Goal: Download file/media

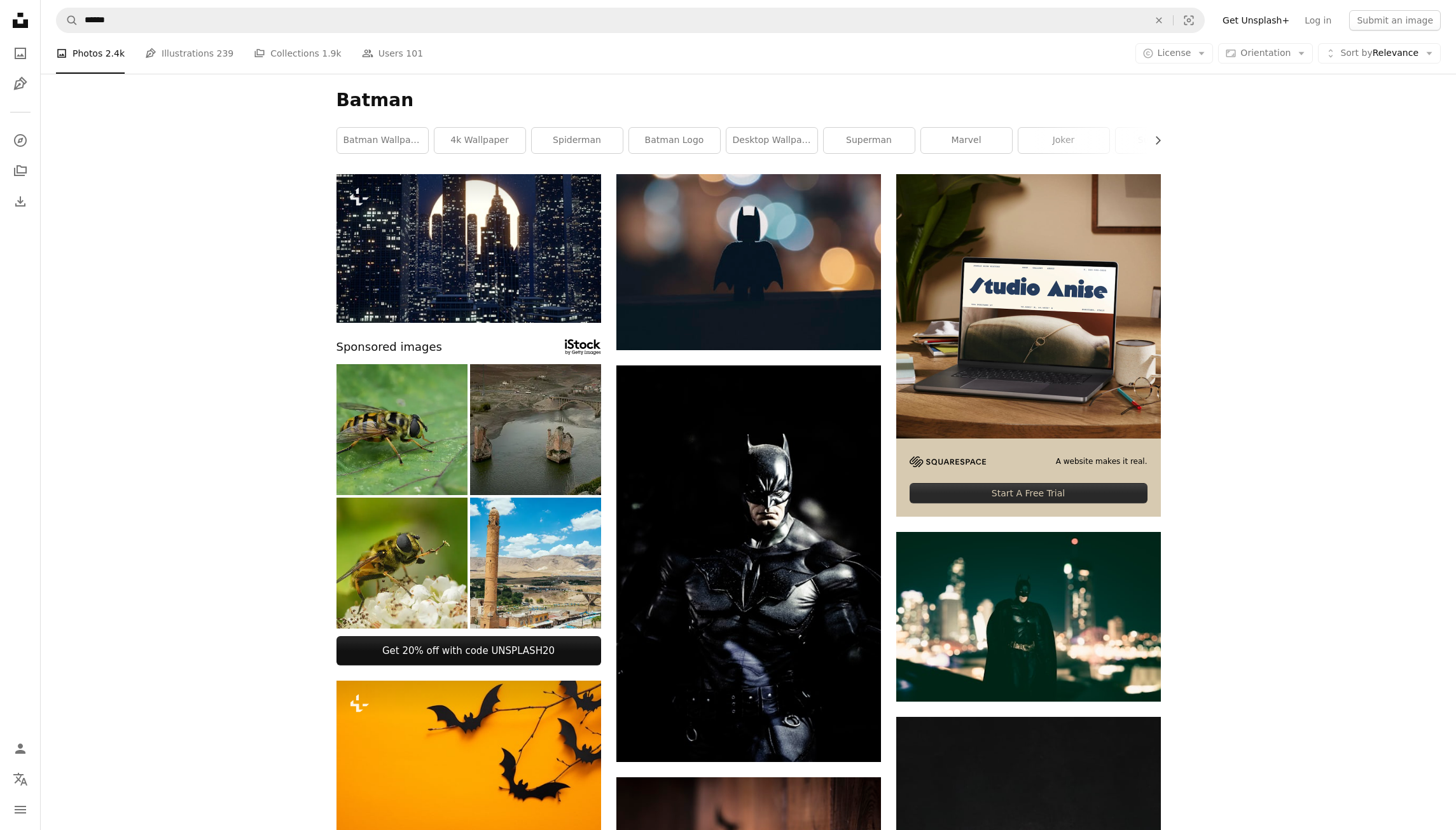
scroll to position [9281, 0]
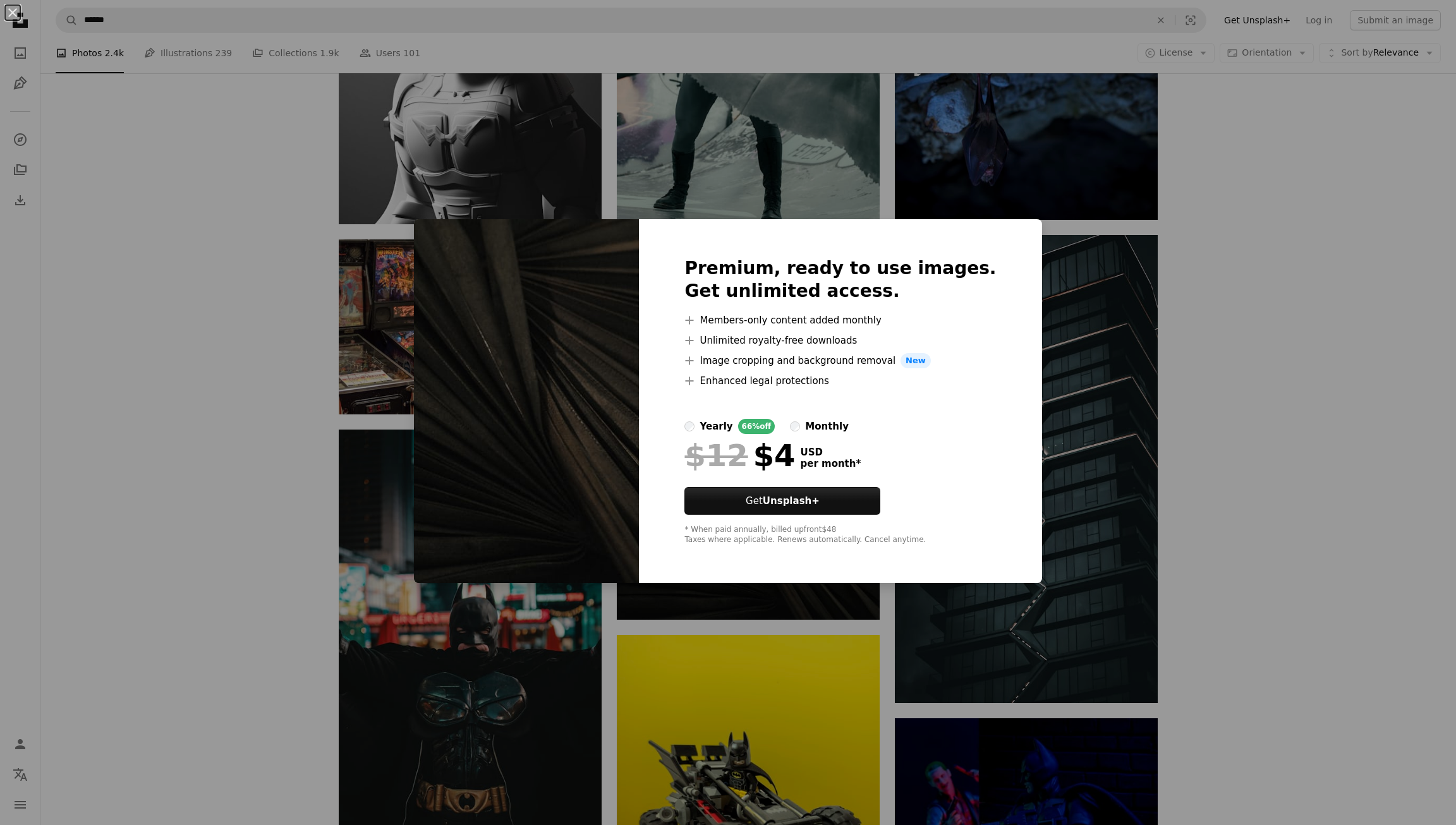
click at [1234, 252] on div "An X shape Premium, ready to use images. Get unlimited access. A plus sign Memb…" at bounding box center [728, 412] width 1456 height 825
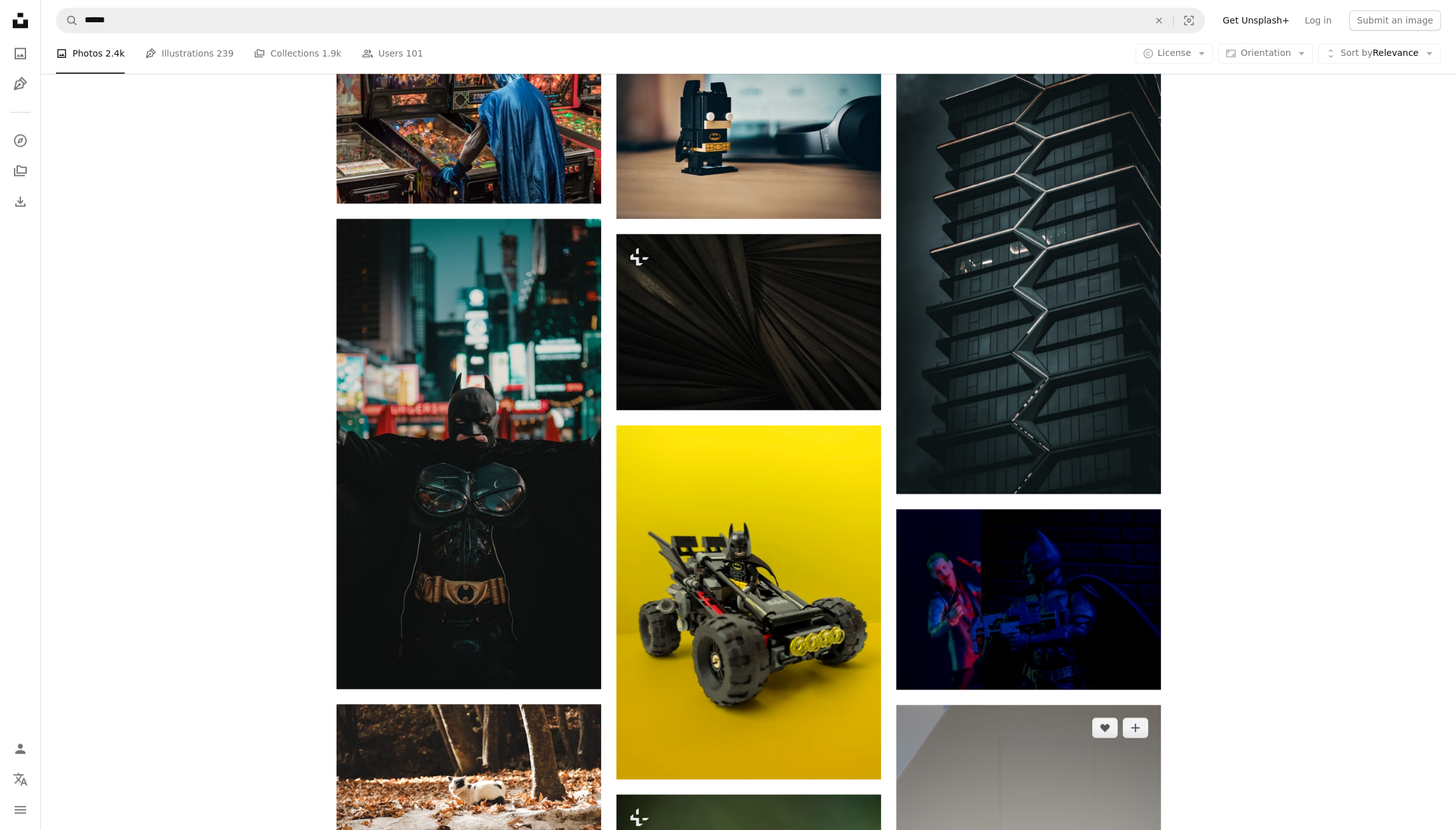
scroll to position [9566, 0]
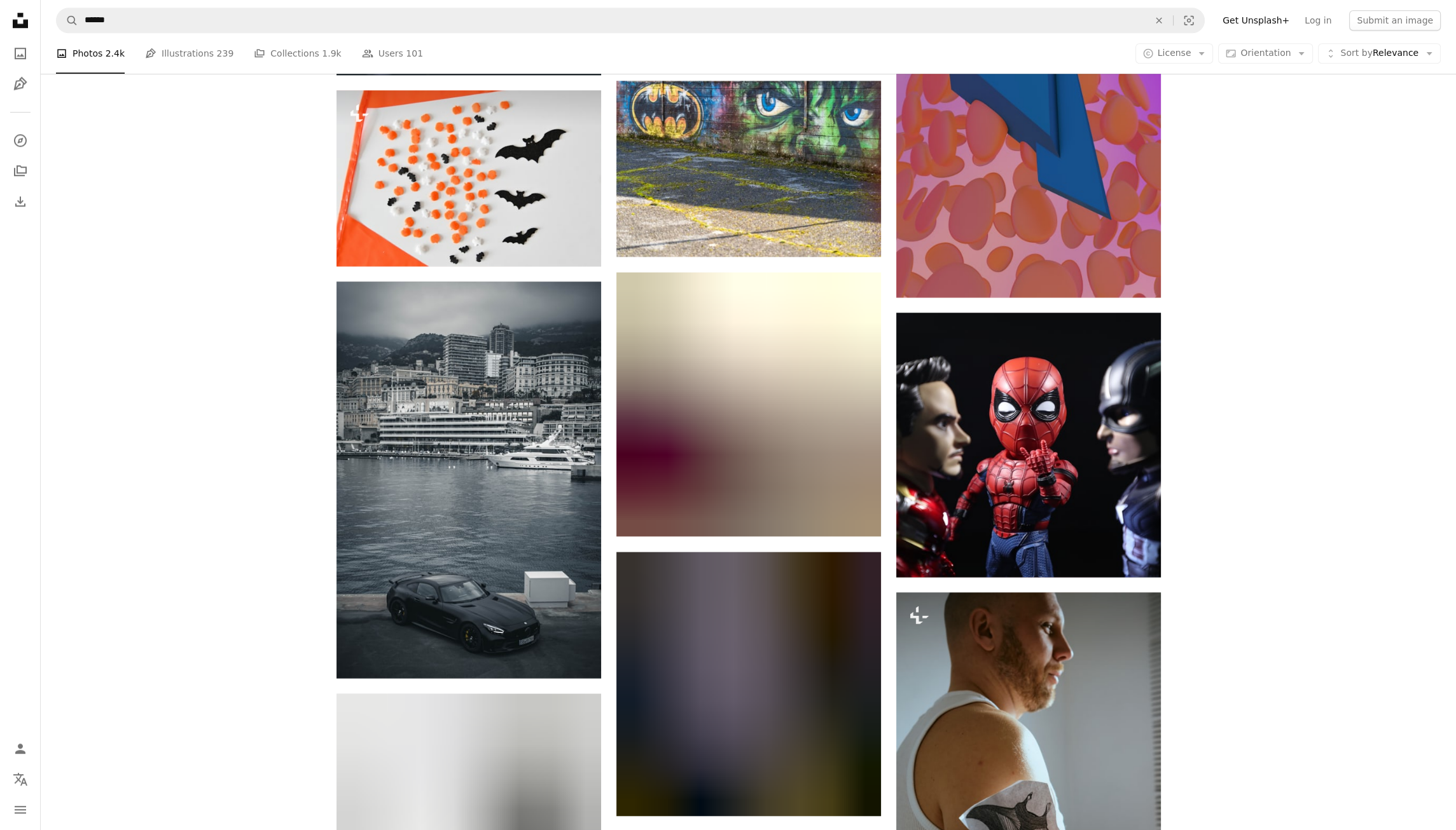
scroll to position [30934, 0]
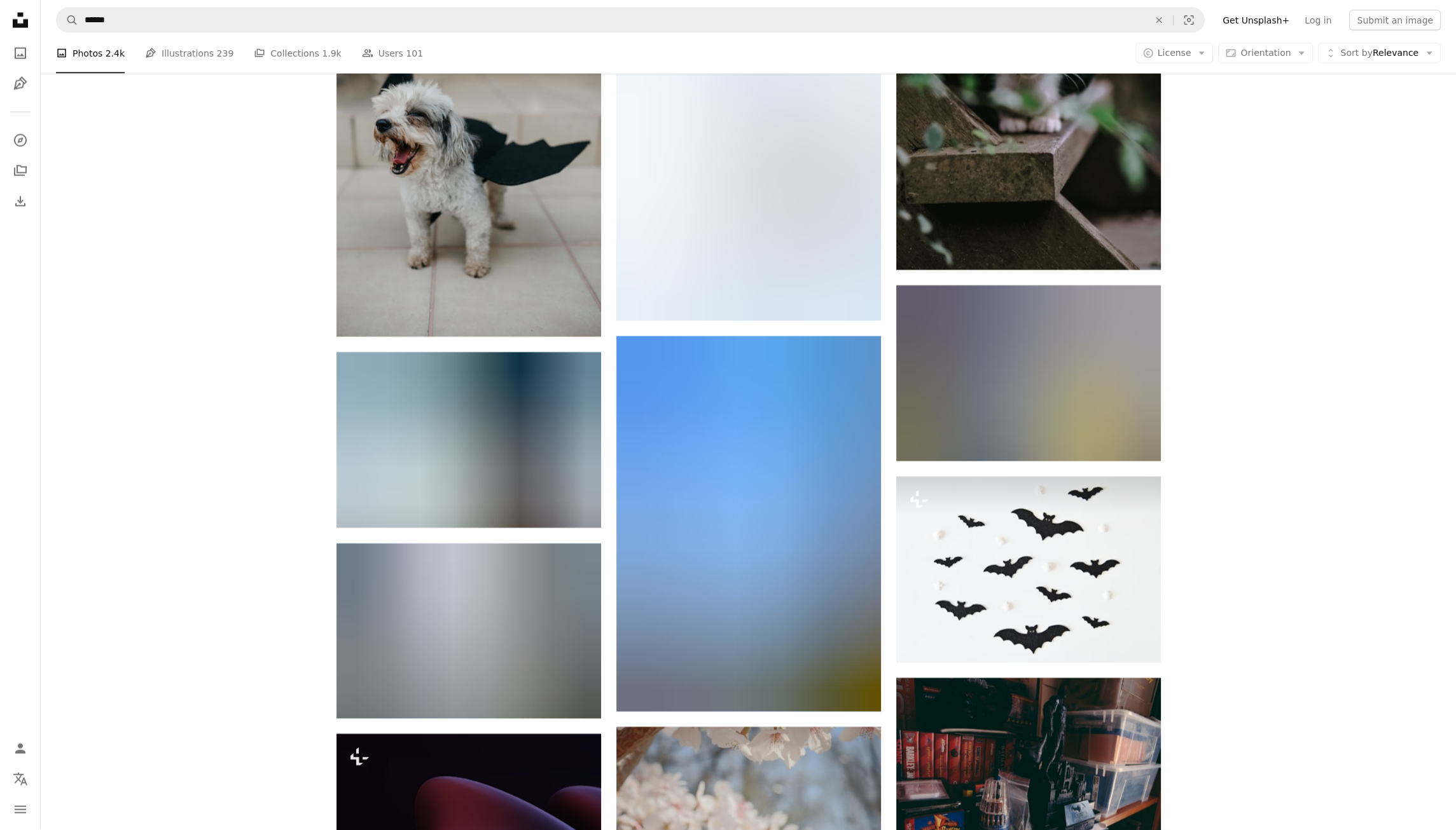
scroll to position [19002, 0]
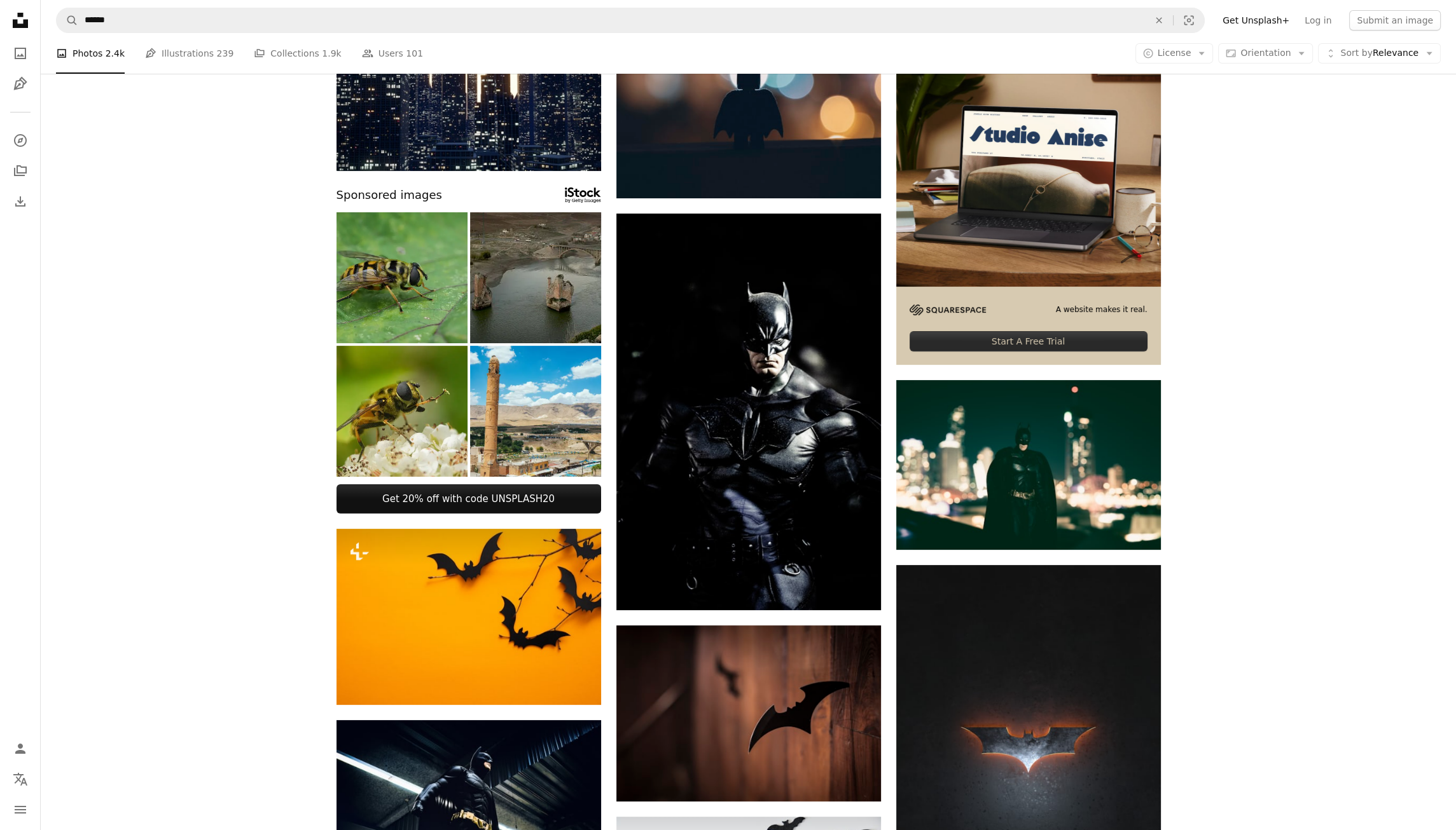
scroll to position [160, 0]
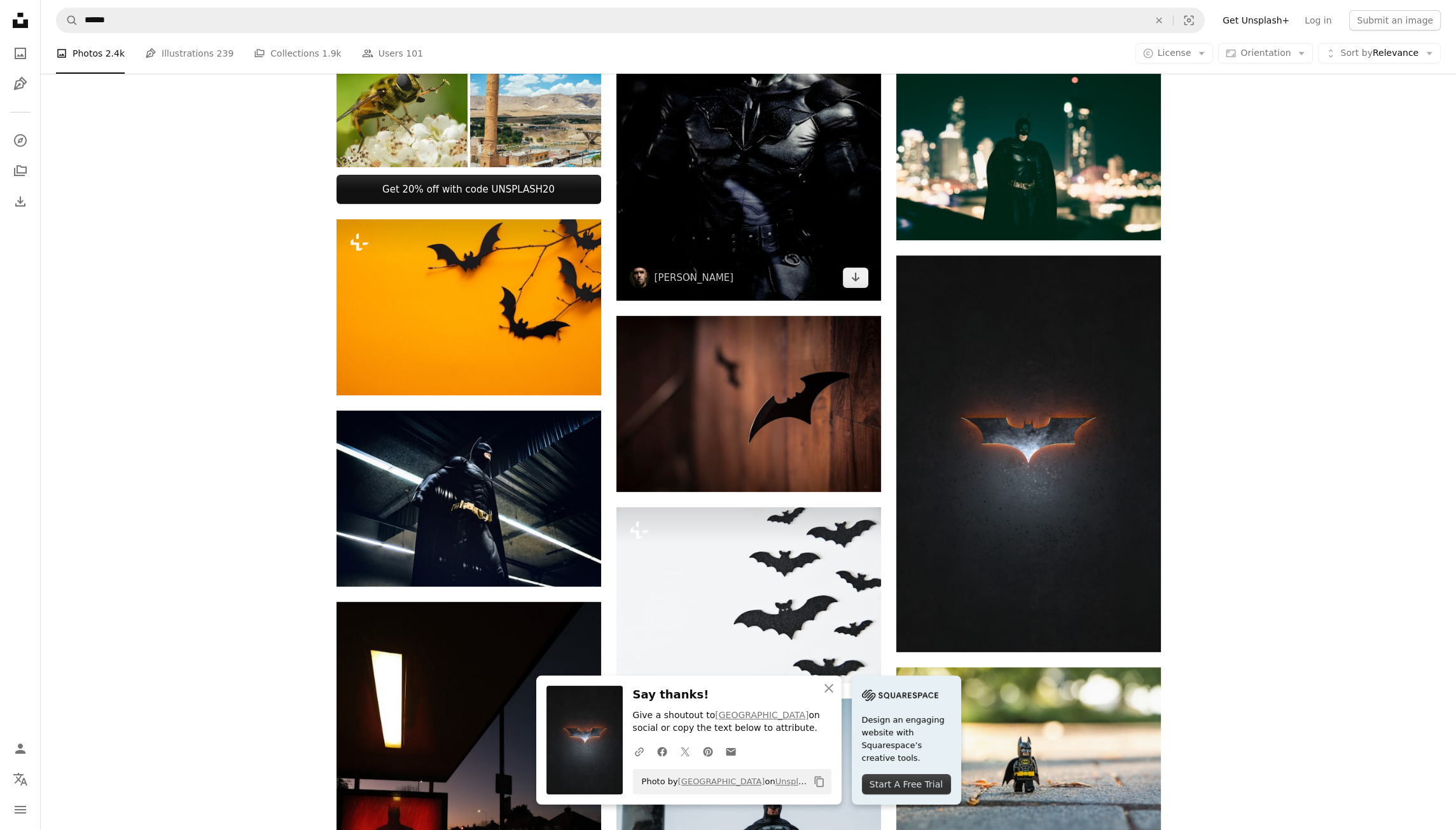
scroll to position [463, 0]
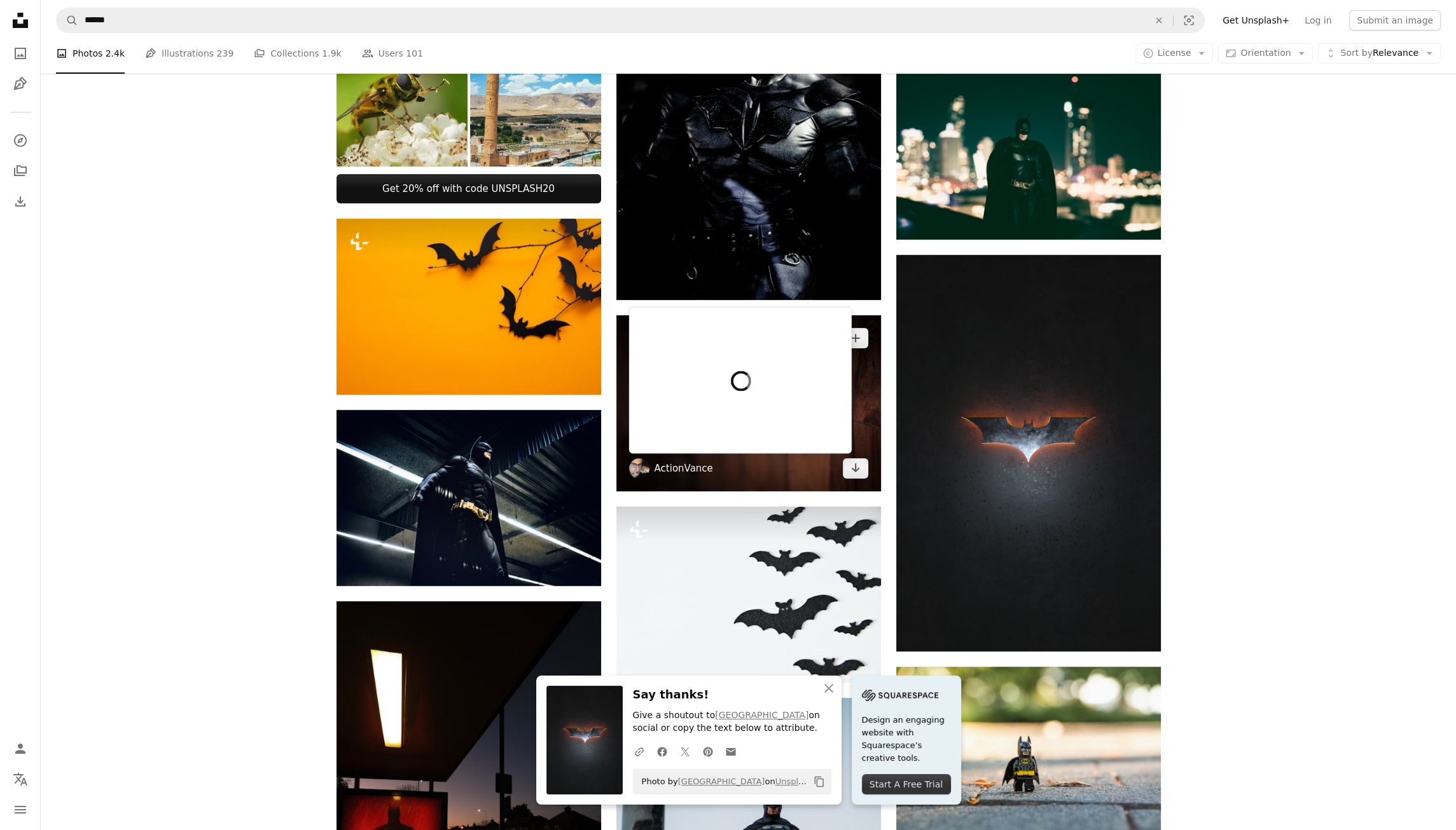
click at [682, 472] on link "ActionVance" at bounding box center [683, 468] width 58 height 12
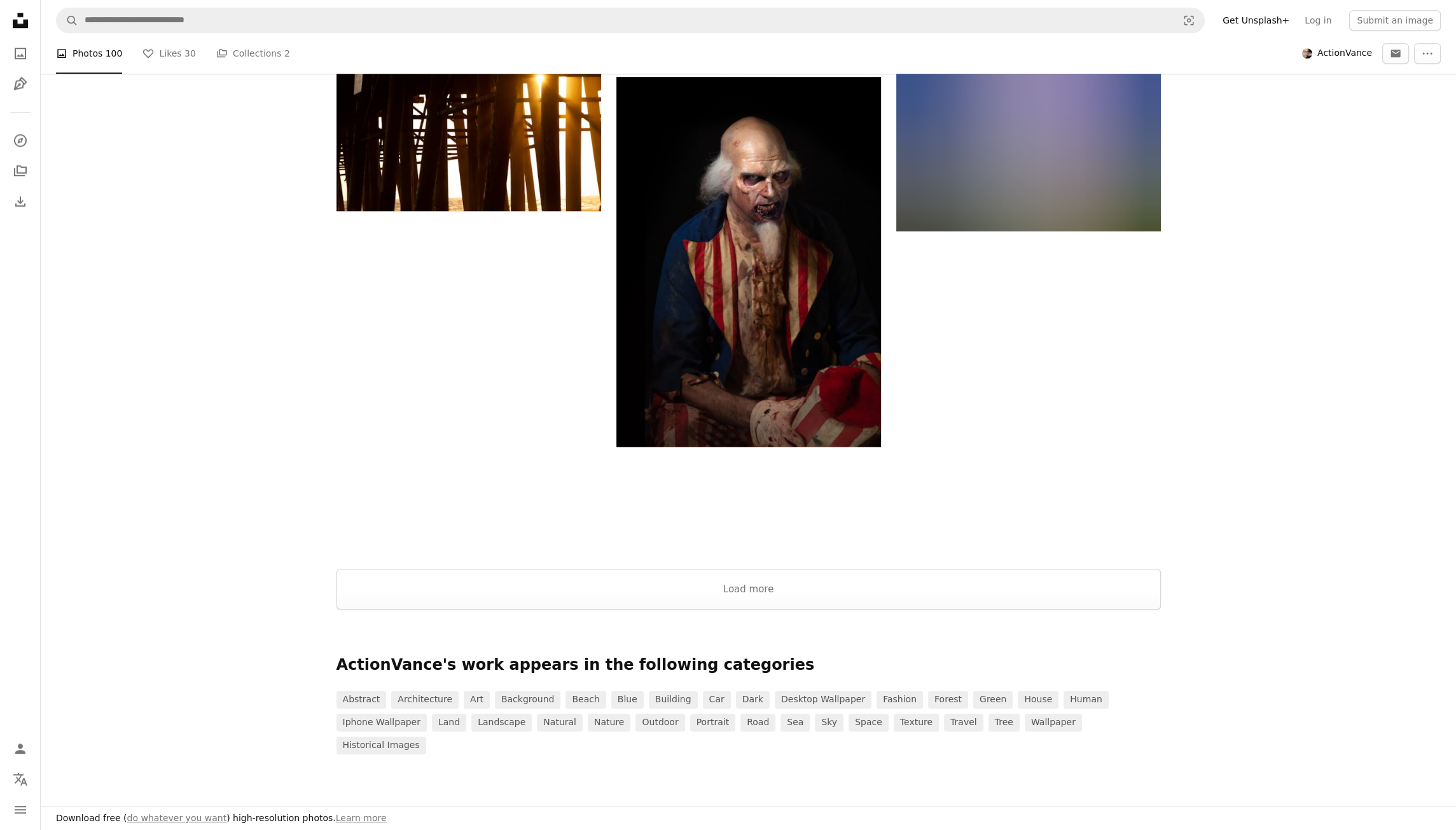
scroll to position [1830, 0]
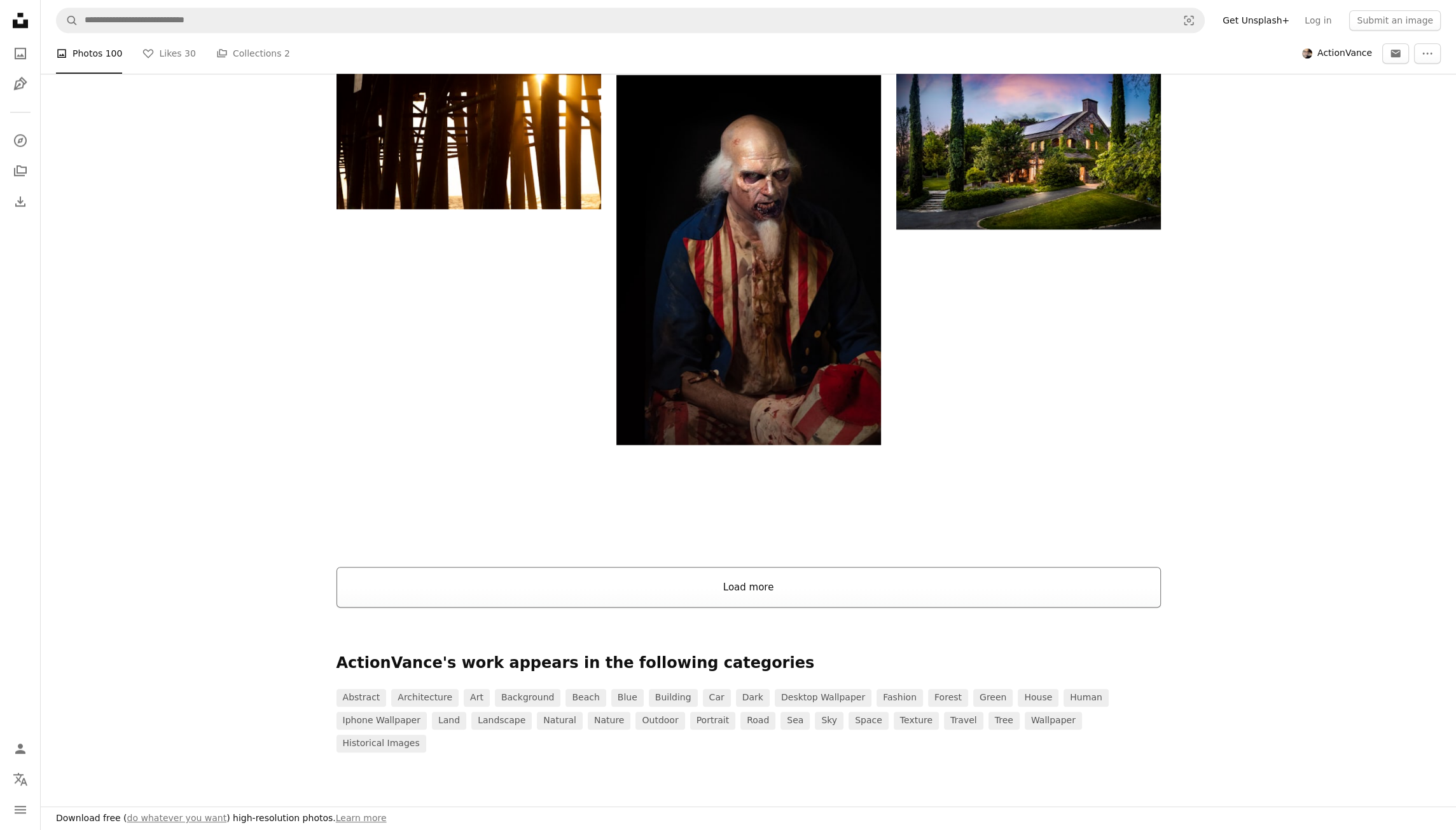
click at [765, 585] on button "Load more" at bounding box center [748, 587] width 825 height 41
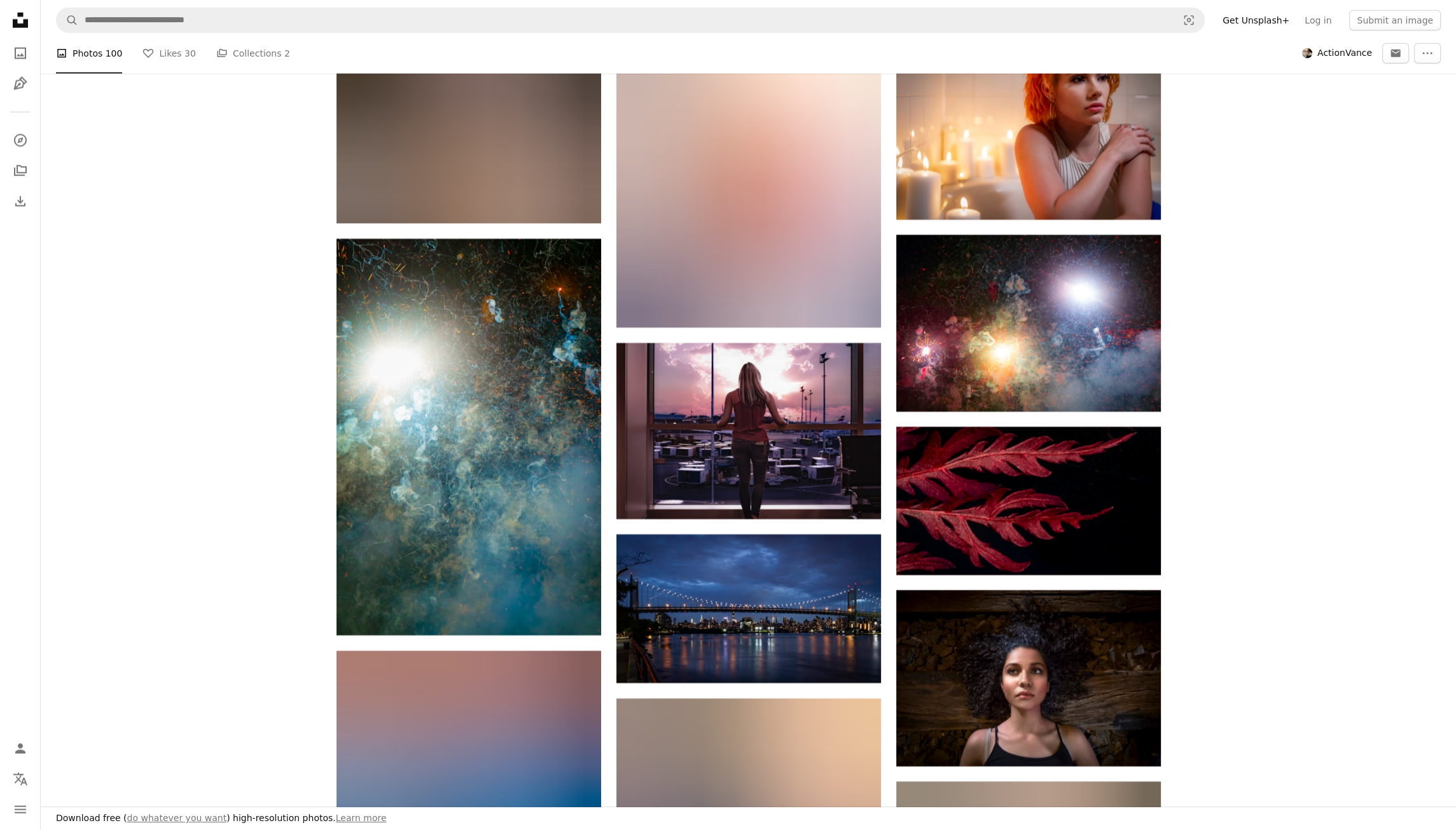
scroll to position [4766, 0]
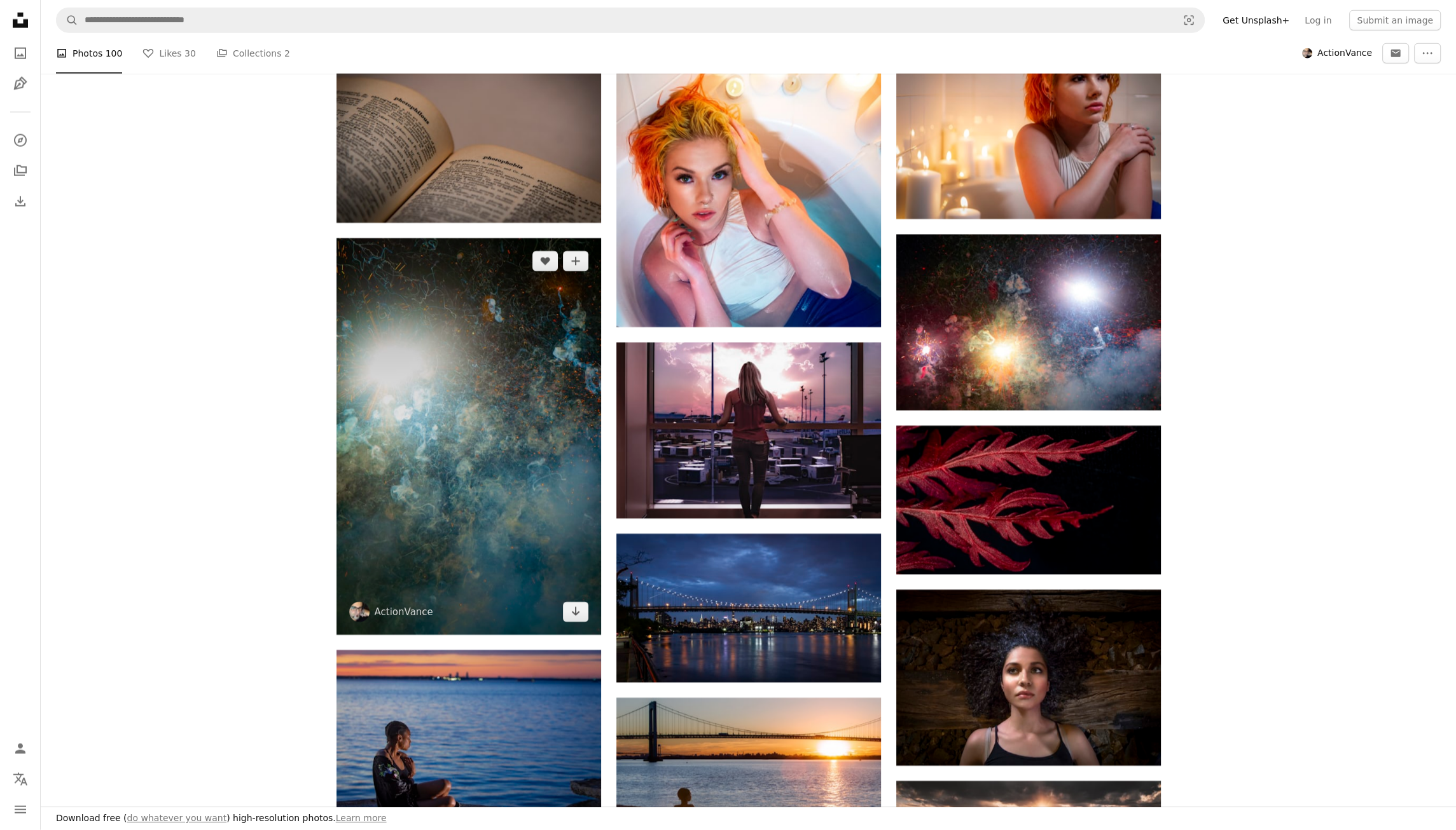
click at [573, 624] on img at bounding box center [469, 437] width 265 height 397
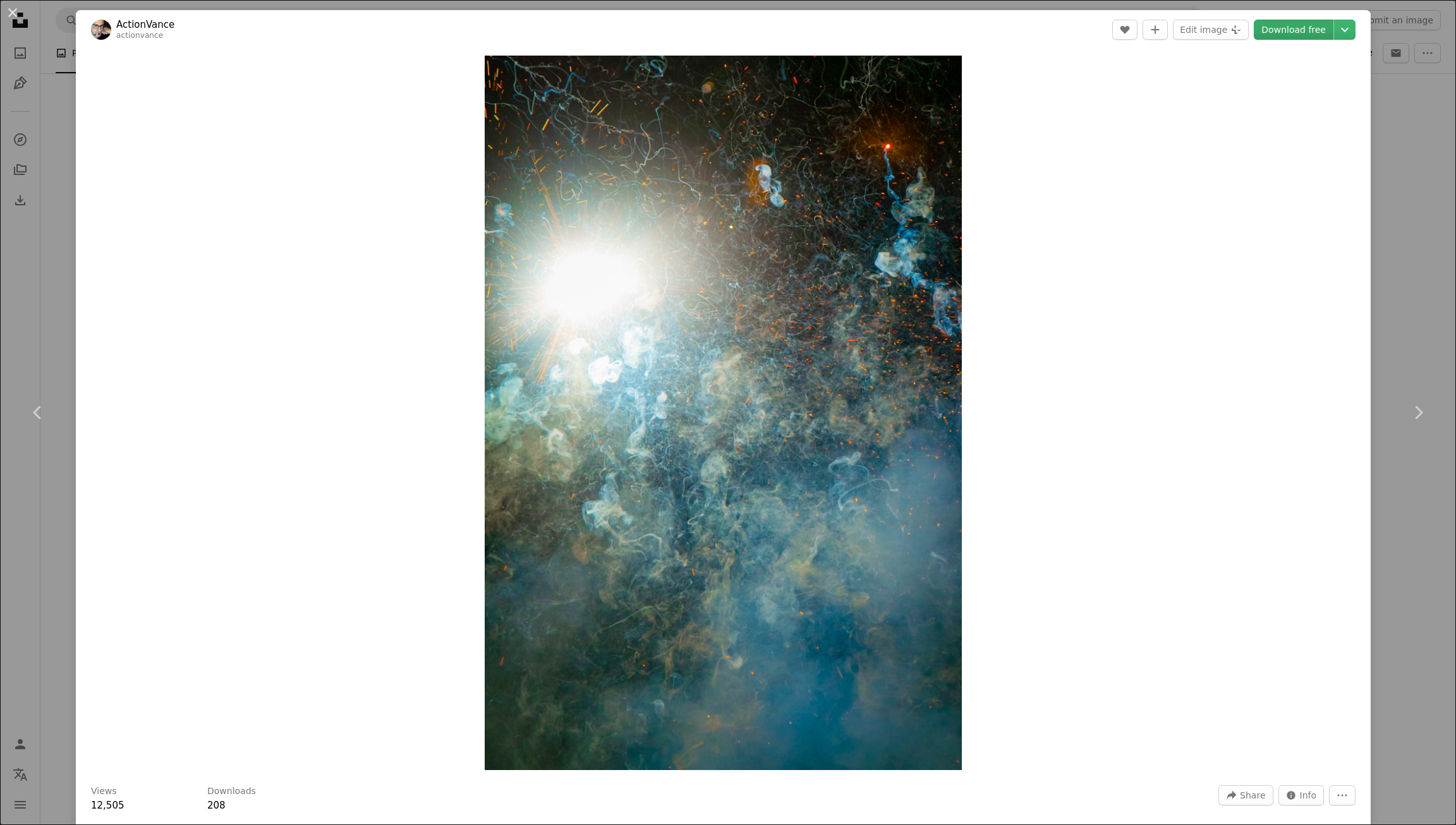
click at [1295, 35] on link "Download free" at bounding box center [1293, 29] width 79 height 20
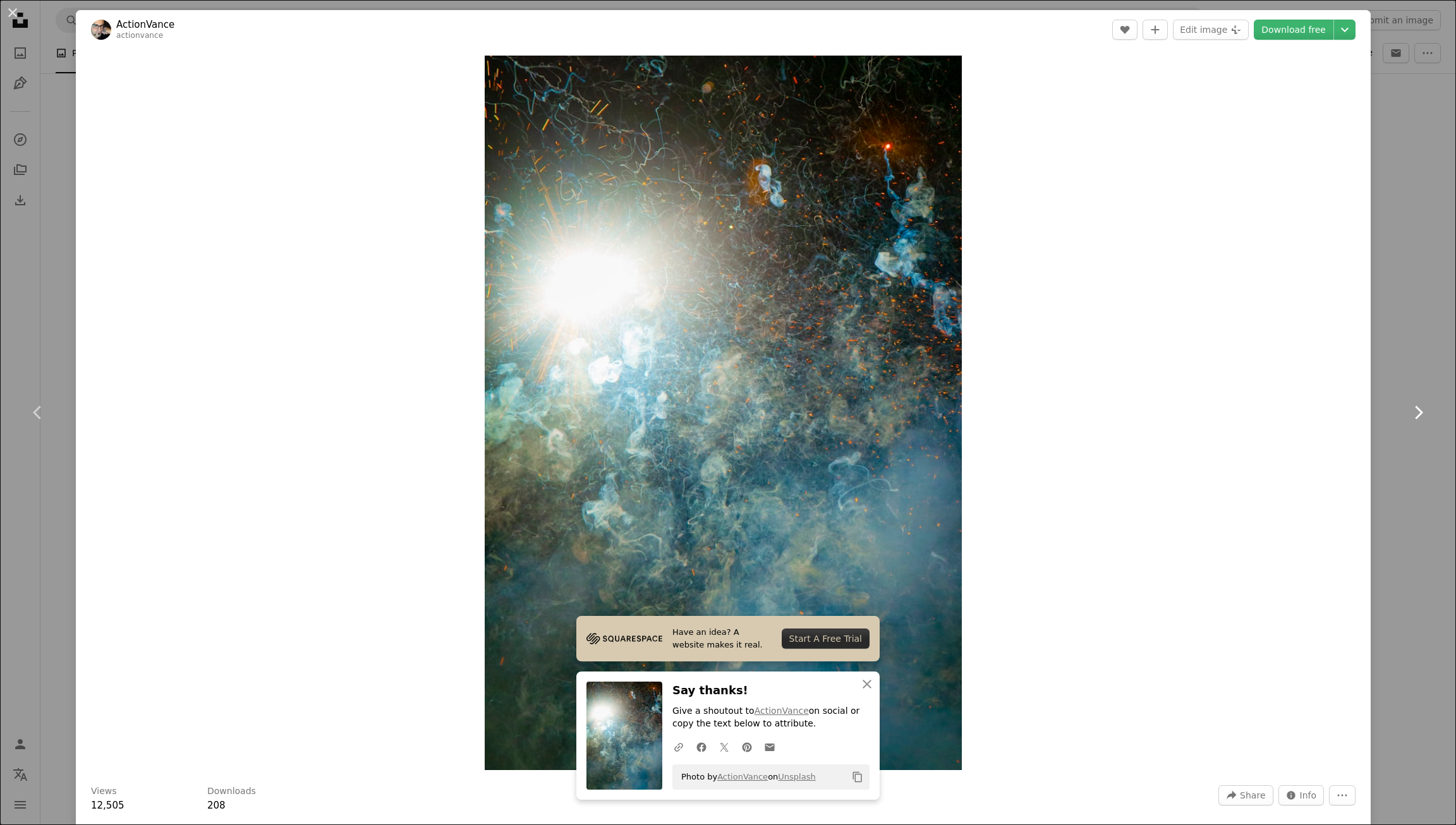
click at [1400, 360] on link "Chevron right" at bounding box center [1418, 412] width 76 height 121
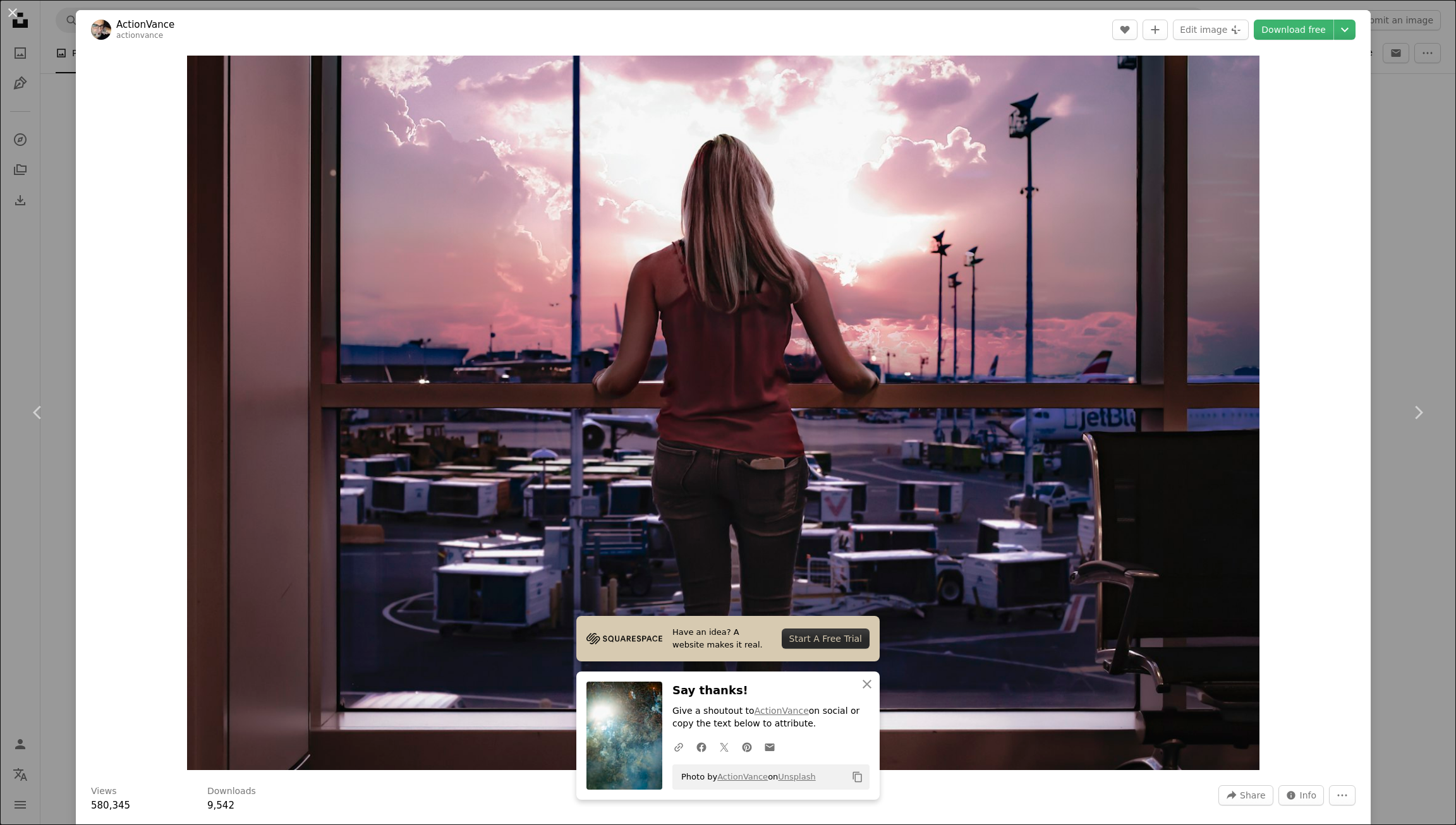
click at [1365, 127] on div "An X shape Chevron left Chevron right ActionVance actionvance A heart A plus si…" at bounding box center [728, 412] width 1456 height 825
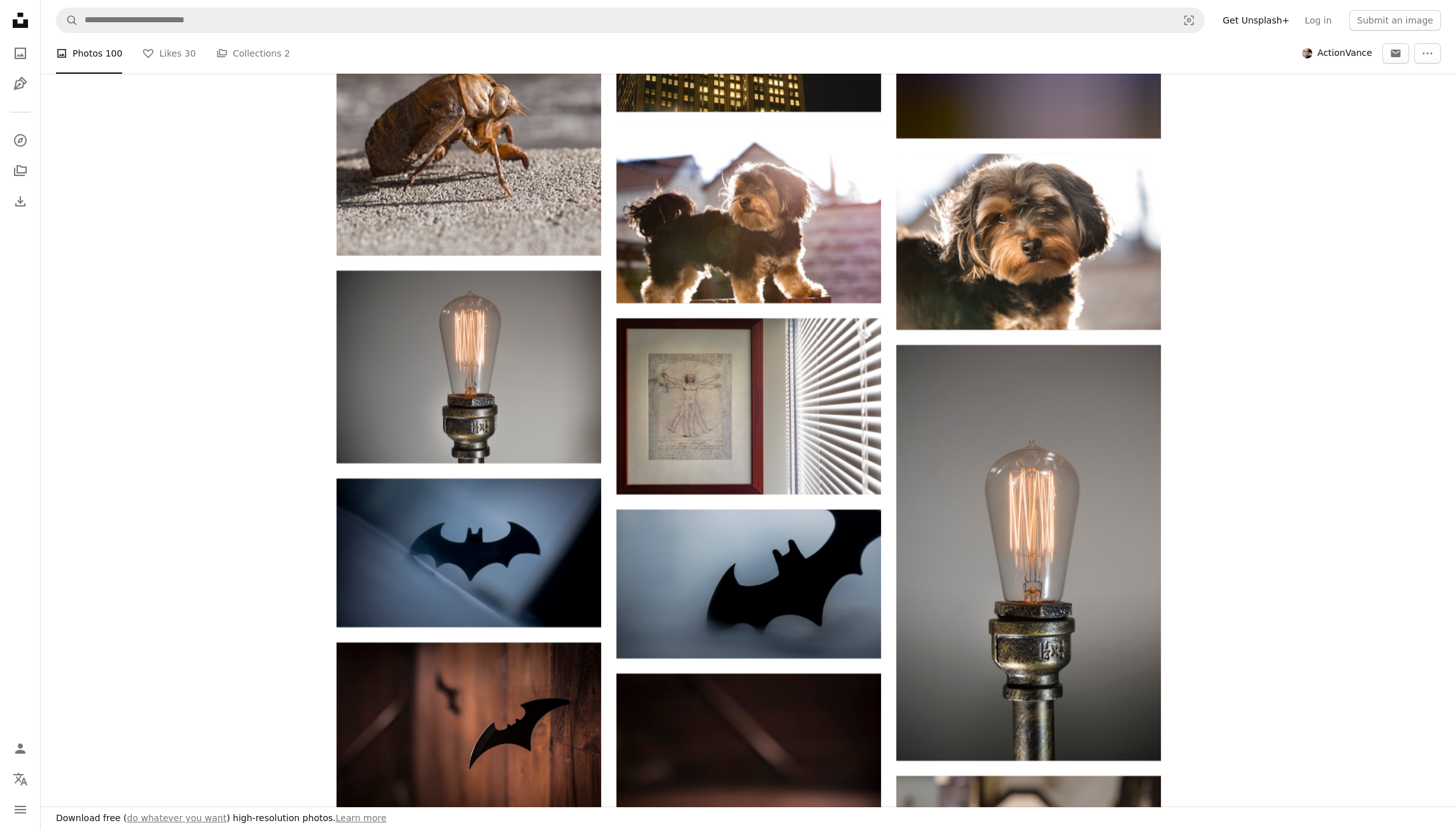
scroll to position [6709, 0]
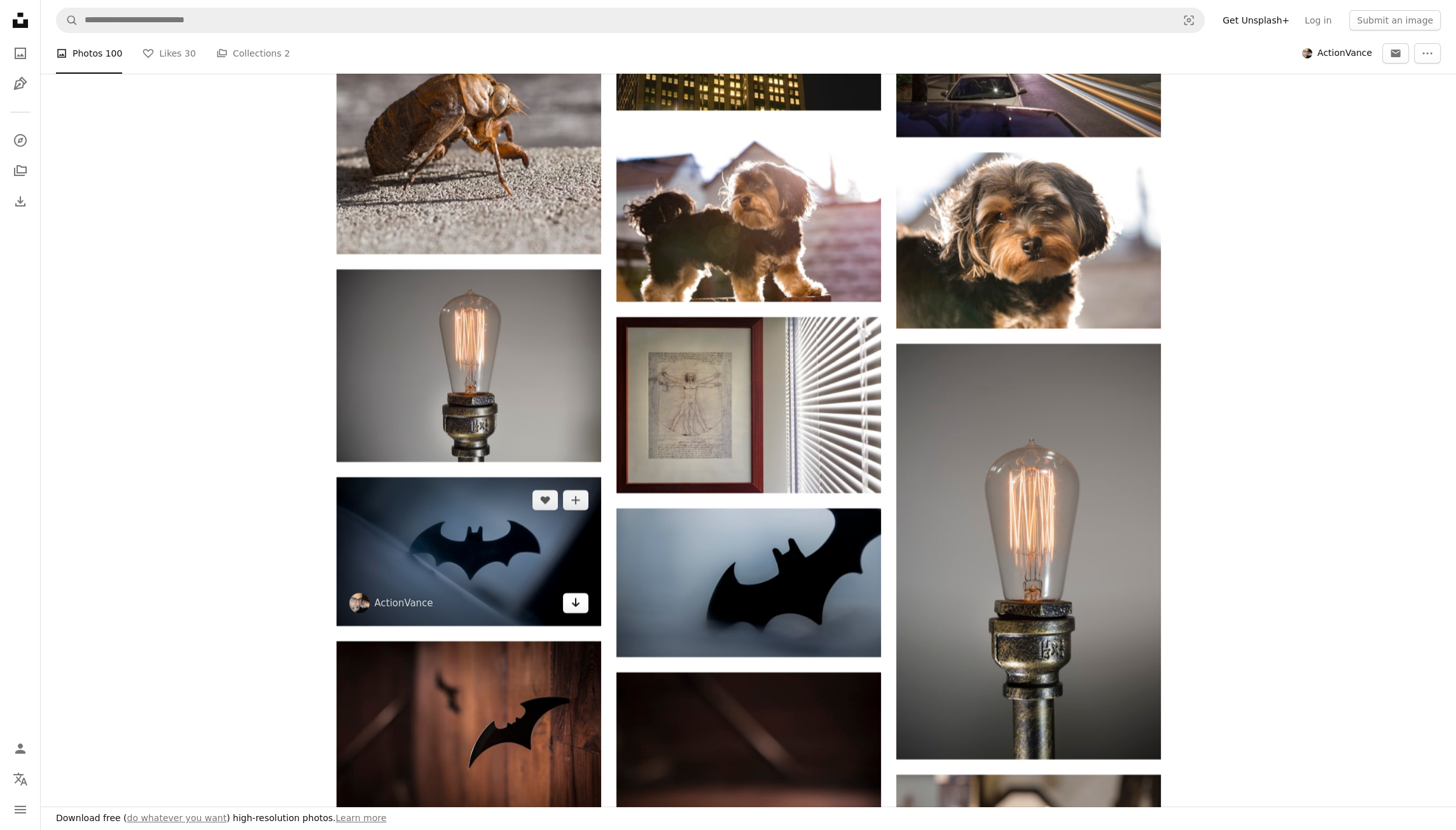
click at [581, 603] on link "Arrow pointing down" at bounding box center [575, 603] width 26 height 20
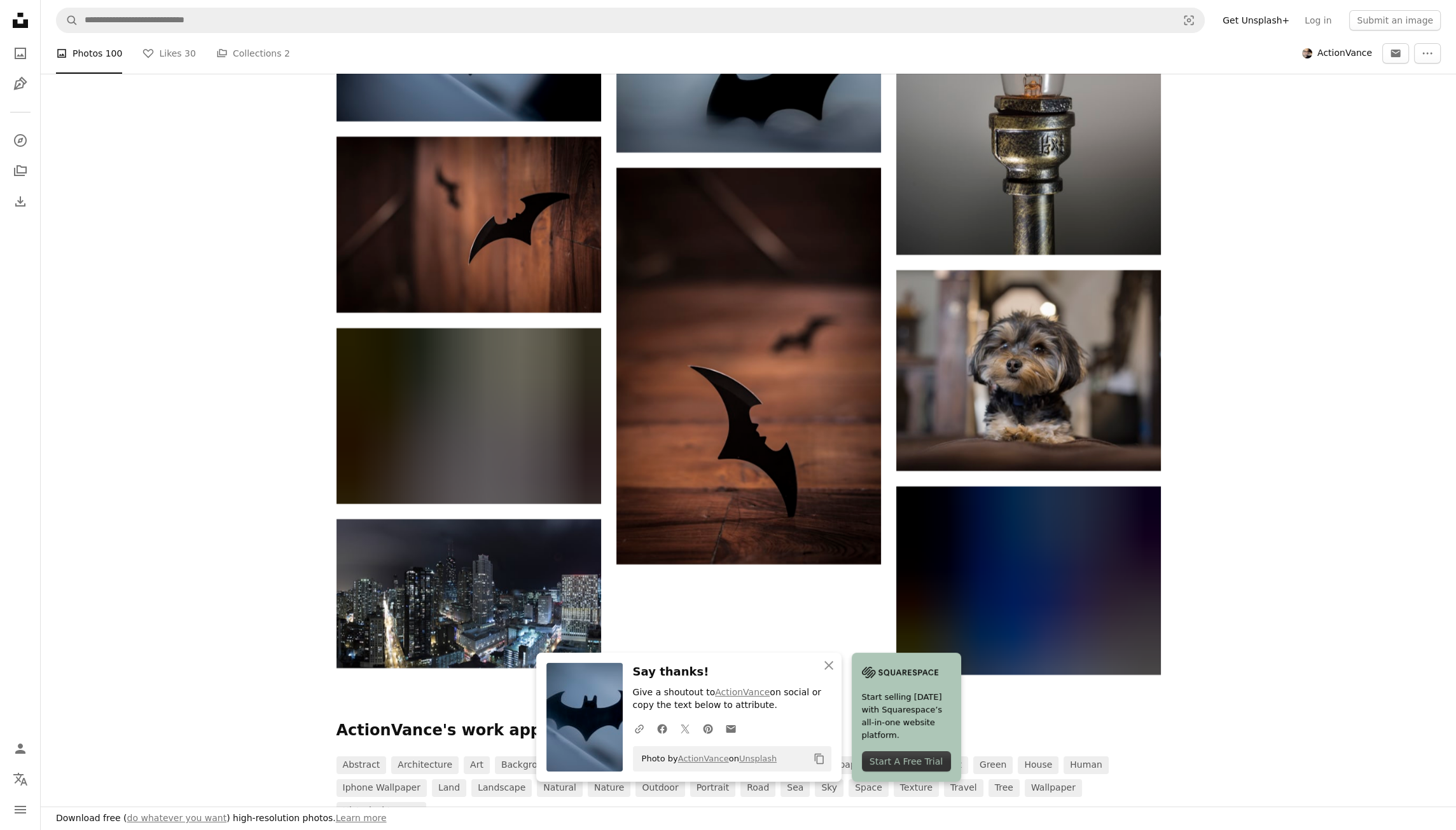
scroll to position [7213, 0]
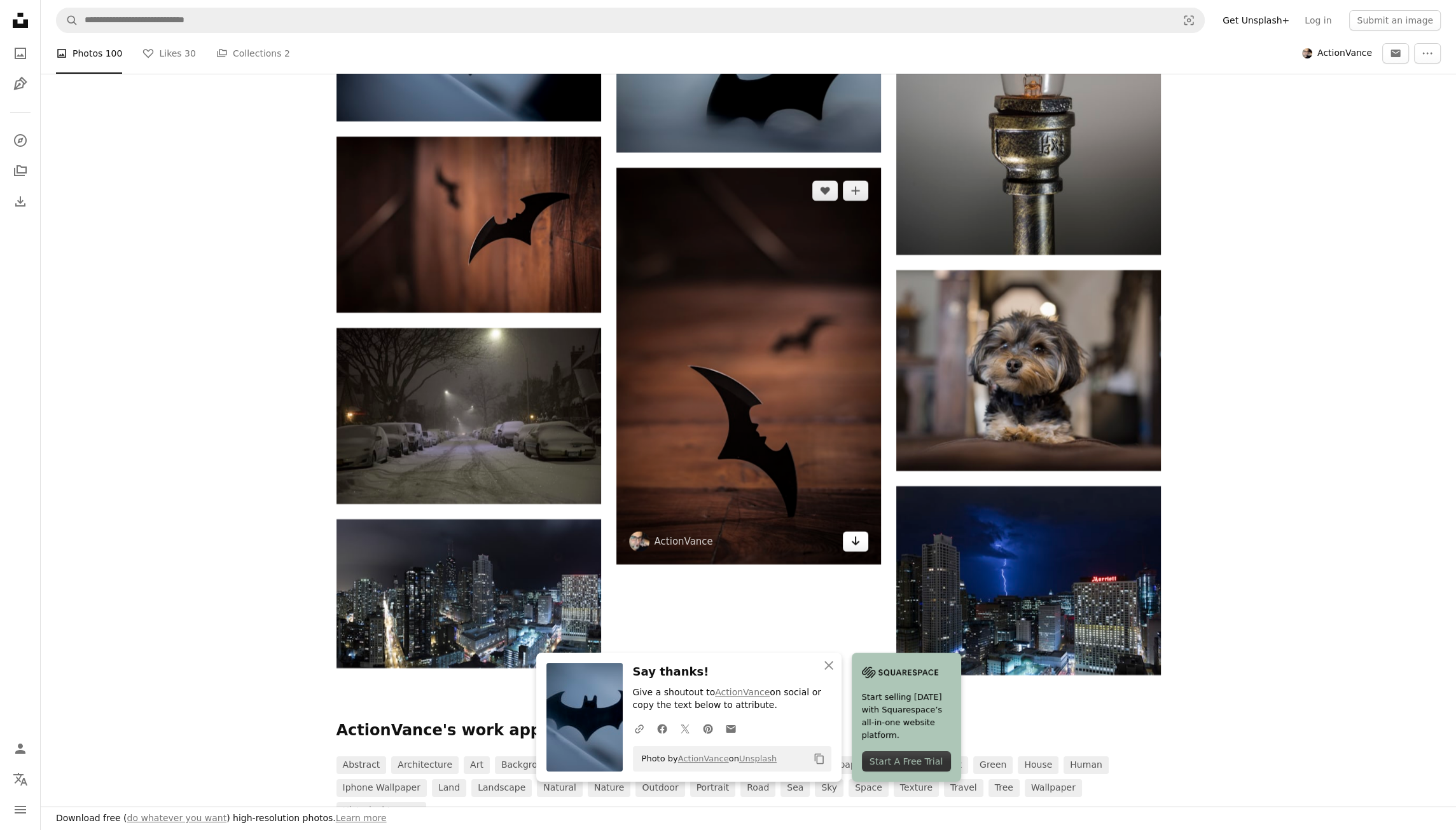
click at [848, 548] on link "Arrow pointing down" at bounding box center [855, 541] width 26 height 20
